Goal: Navigation & Orientation: Find specific page/section

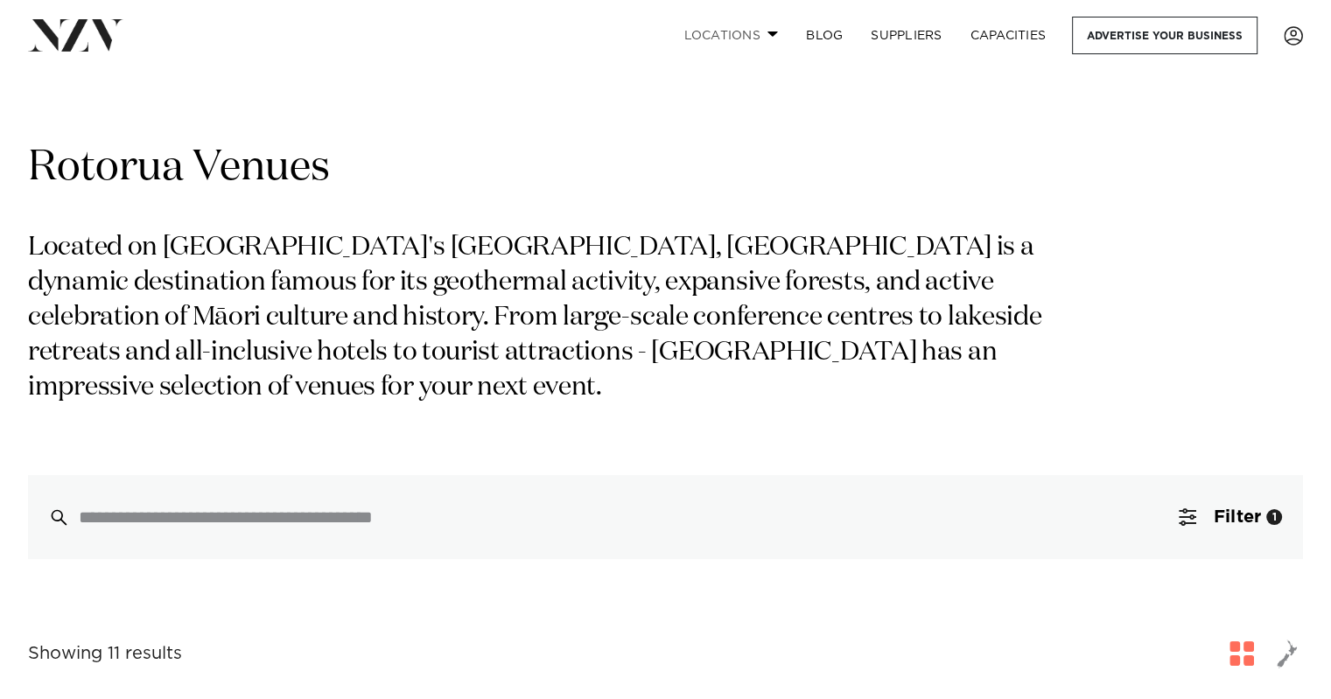
click at [770, 34] on span at bounding box center [772, 34] width 11 height 6
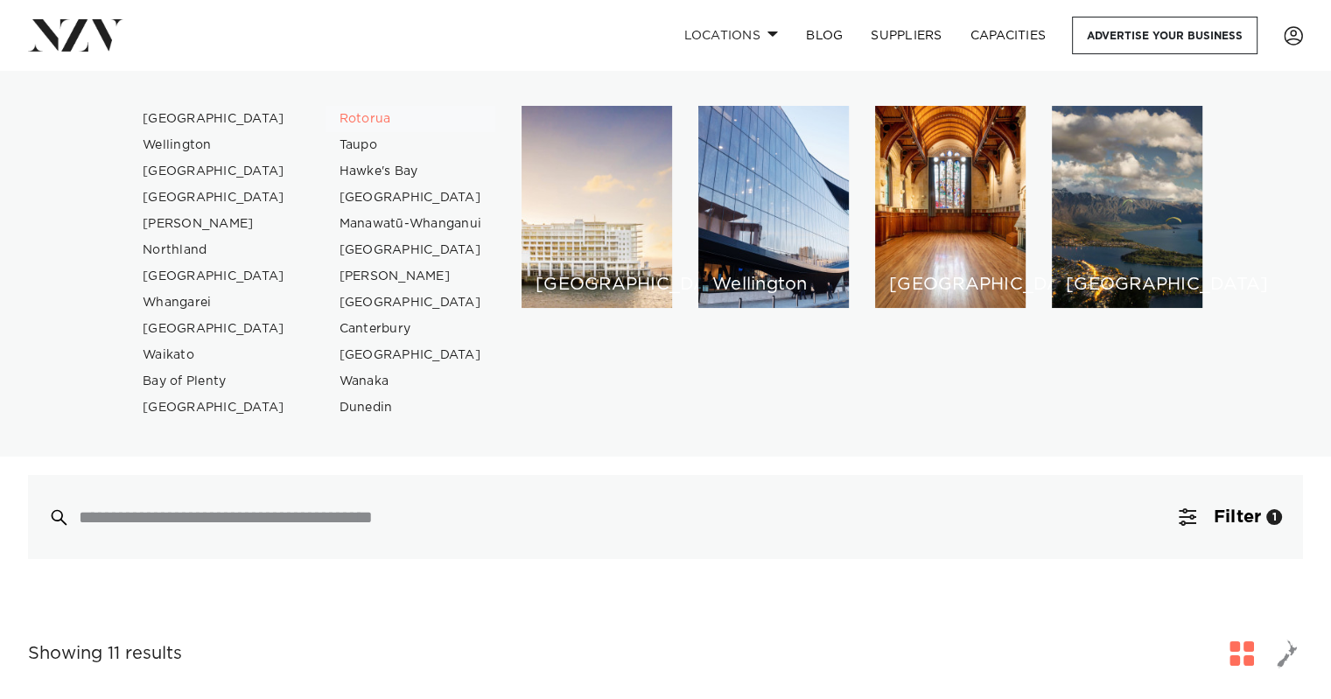
click at [367, 119] on link "Rotorua" at bounding box center [410, 119] width 171 height 26
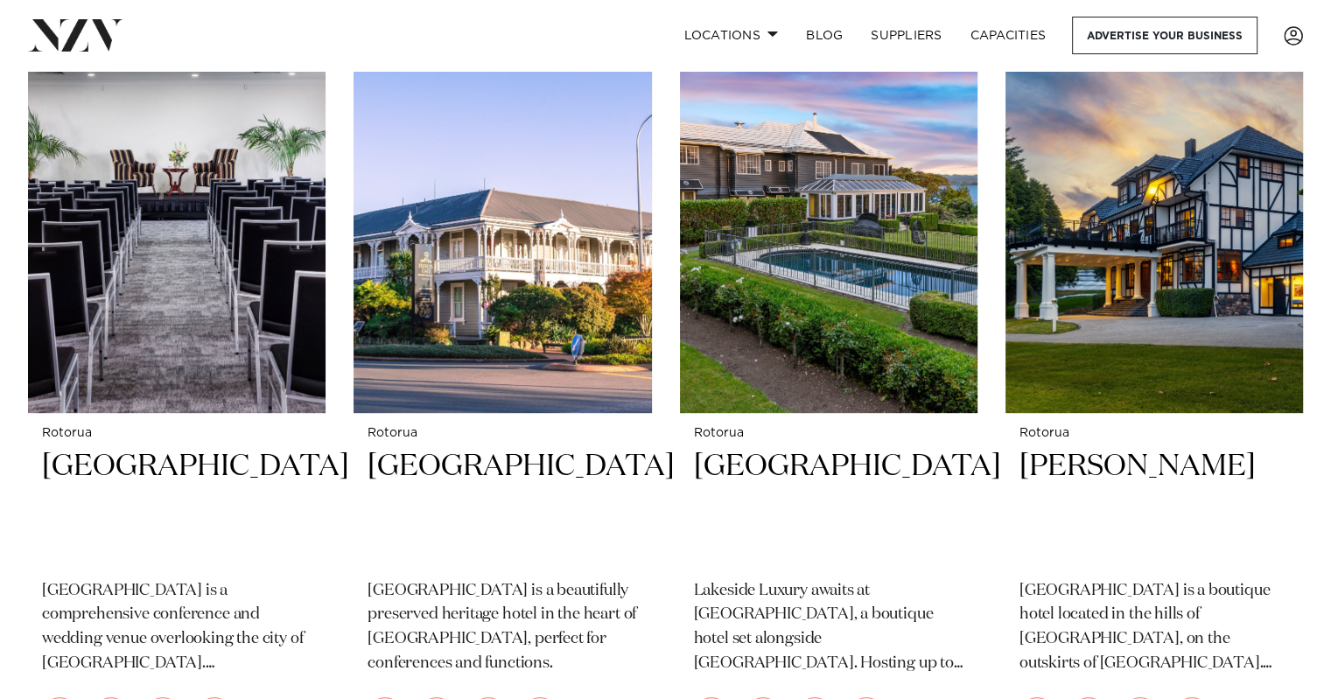
scroll to position [707, 0]
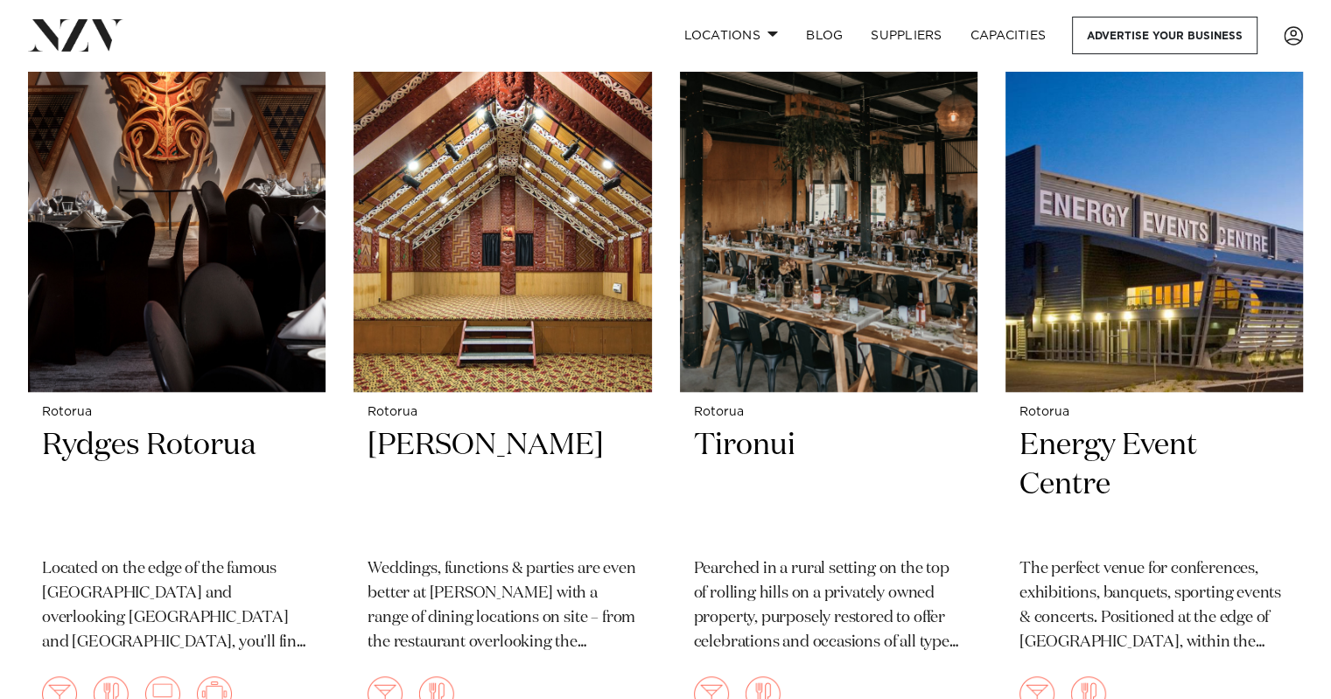
scroll to position [1346, 0]
